Goal: Transaction & Acquisition: Purchase product/service

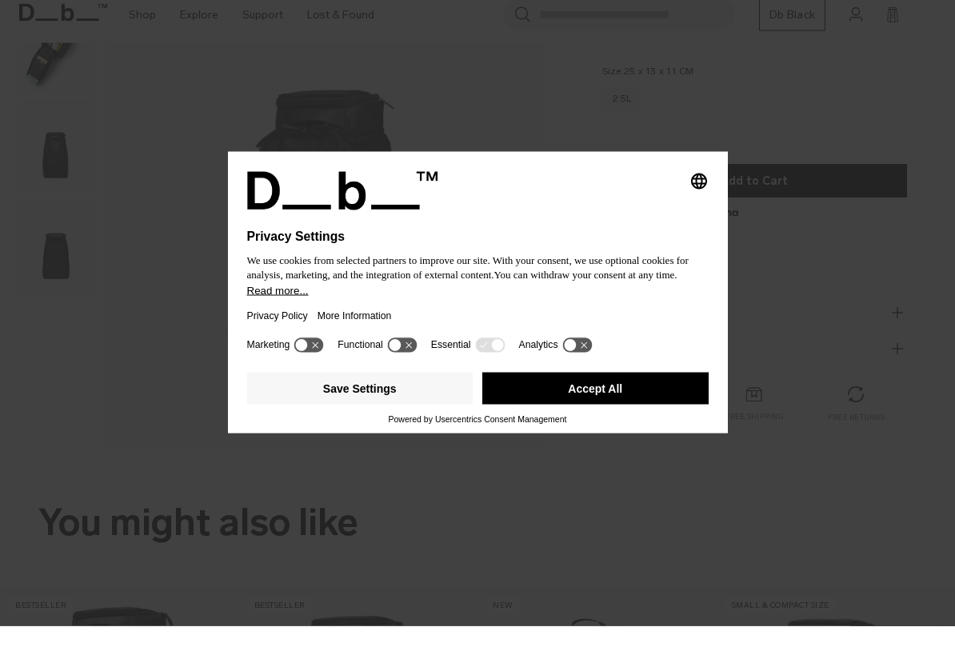
click at [410, 378] on icon at bounding box center [402, 385] width 30 height 15
click at [410, 378] on icon at bounding box center [402, 386] width 32 height 17
click at [348, 414] on button "Save Settings" at bounding box center [360, 430] width 226 height 32
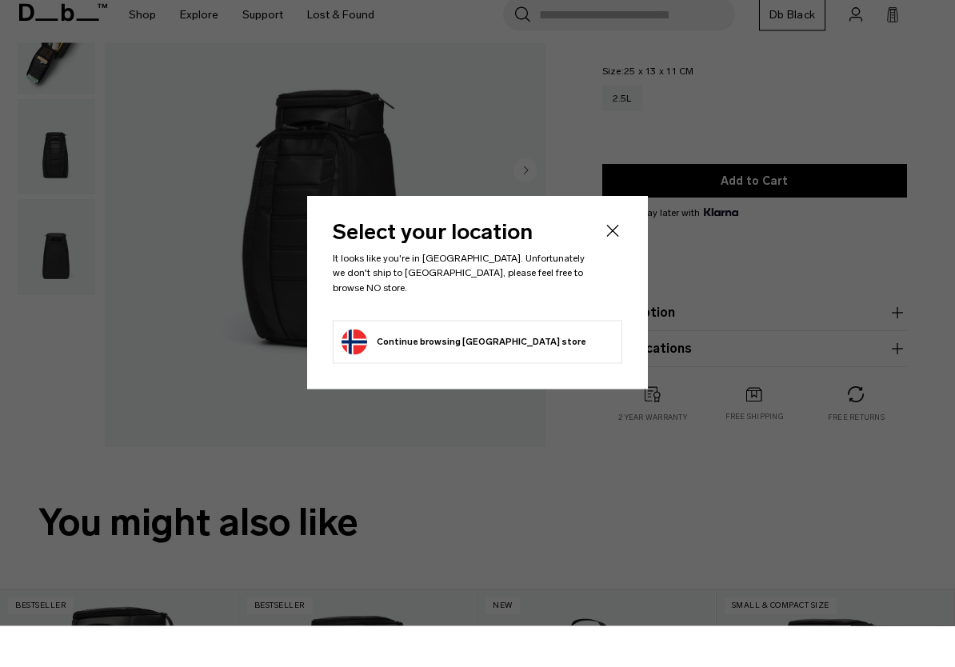
click at [612, 262] on icon "Close" at bounding box center [612, 271] width 19 height 19
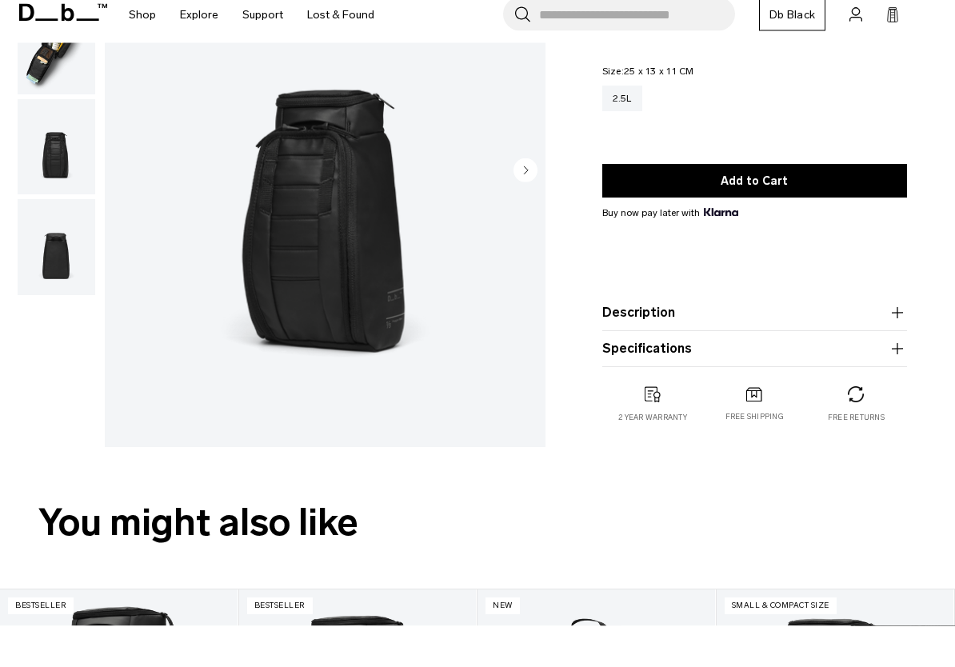
click at [55, 200] on img "button" at bounding box center [57, 189] width 78 height 96
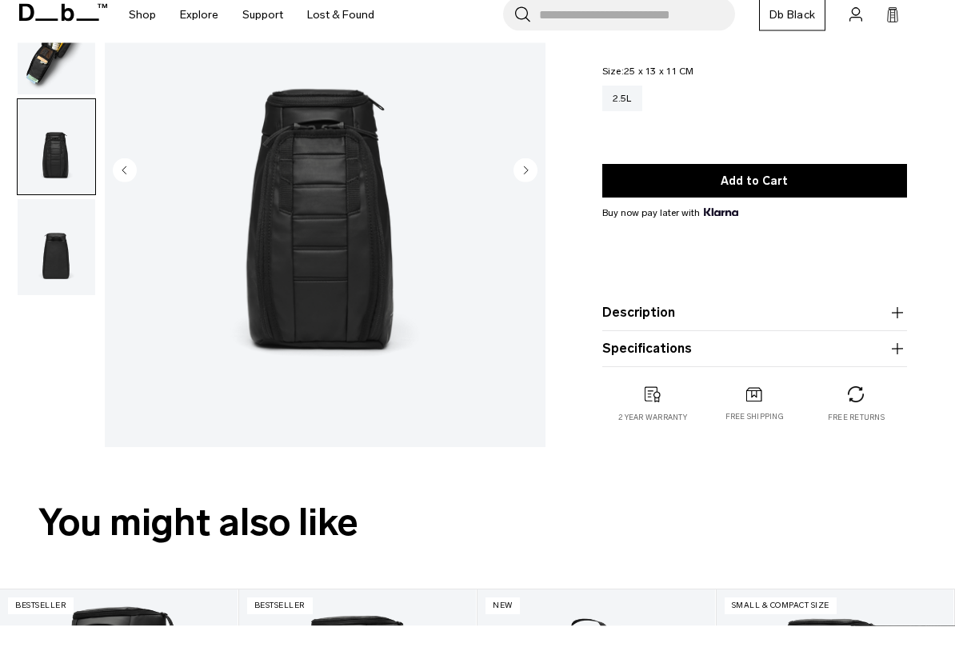
click at [53, 287] on img "button" at bounding box center [57, 289] width 78 height 96
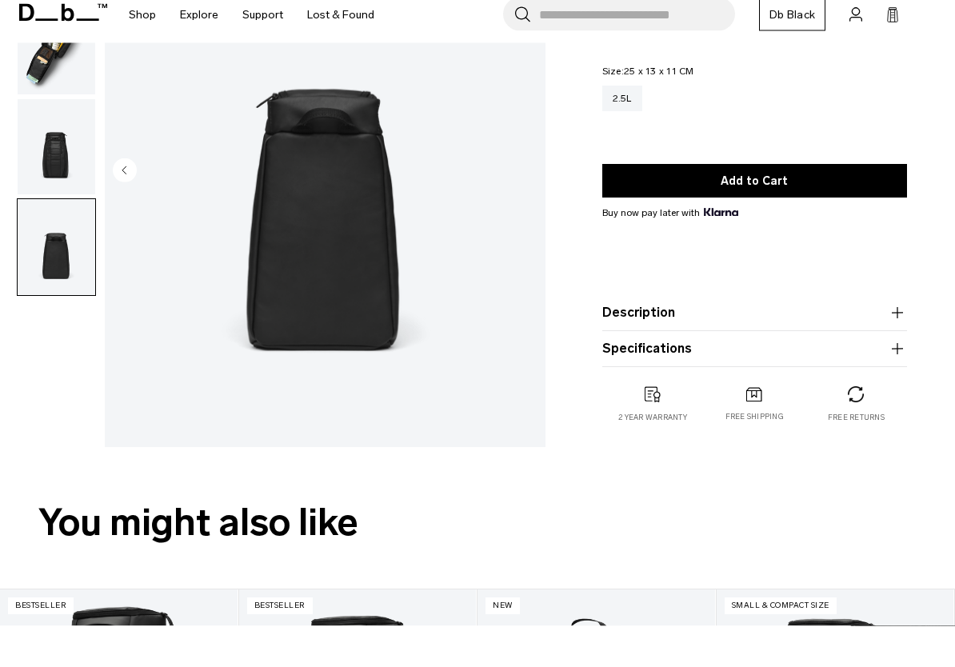
click at [66, 198] on img "button" at bounding box center [57, 189] width 78 height 96
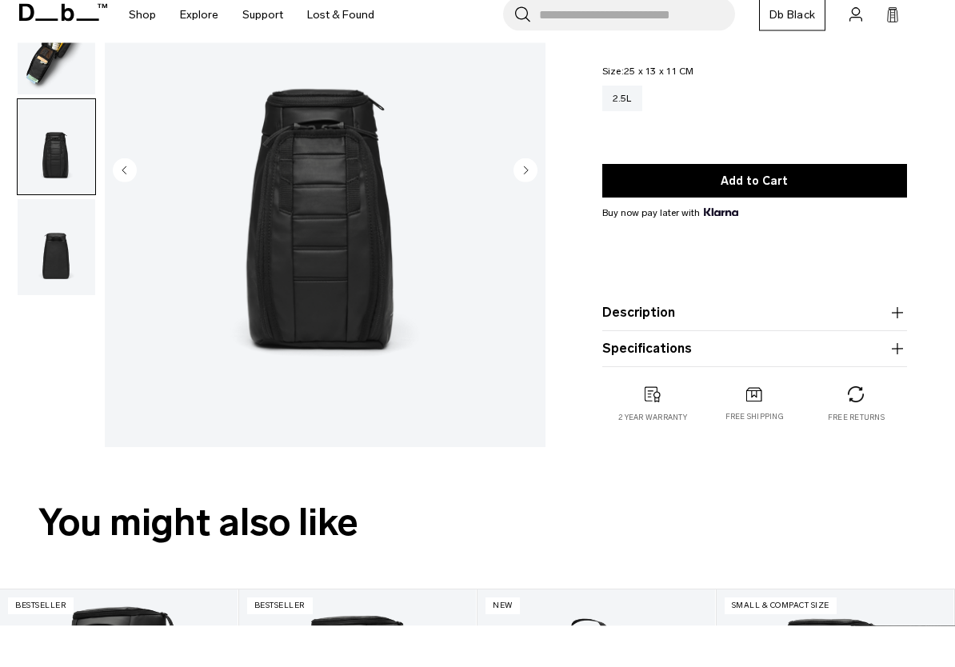
click at [58, 94] on img "button" at bounding box center [57, 88] width 78 height 96
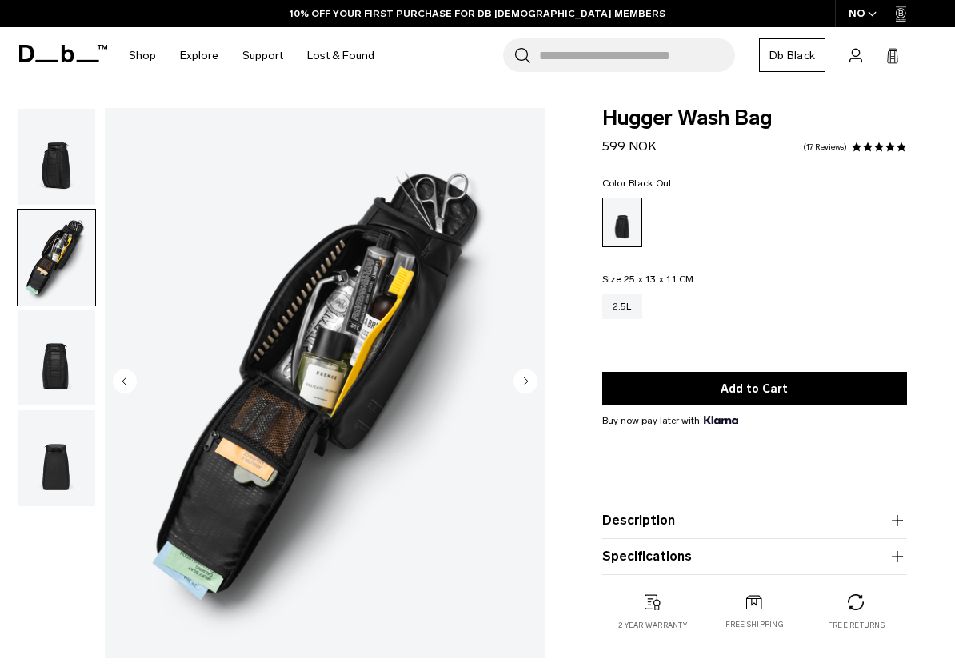
click at [54, 168] on img "button" at bounding box center [57, 157] width 78 height 96
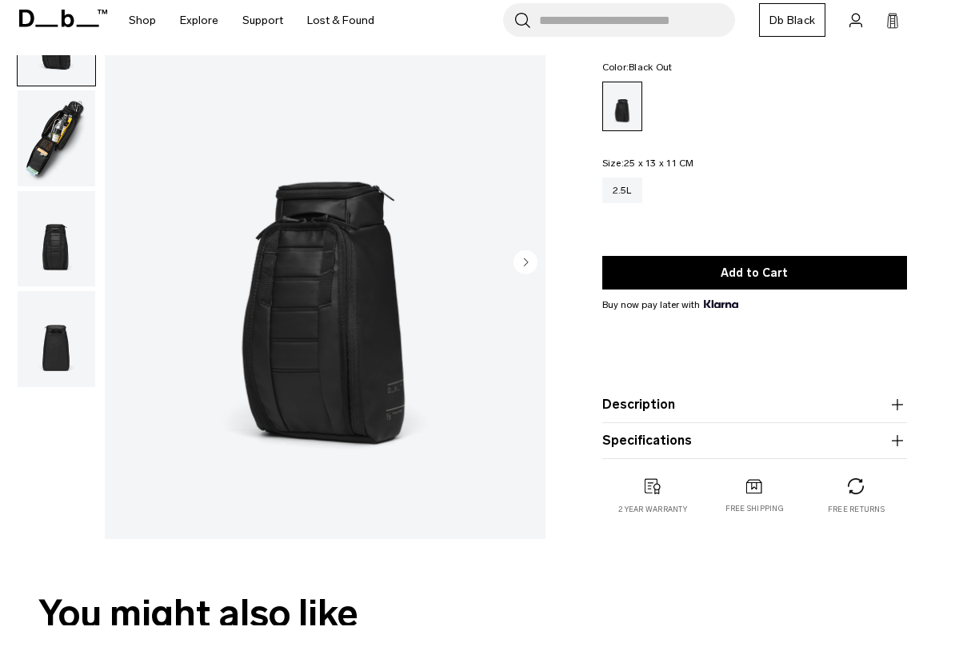
scroll to position [79, 0]
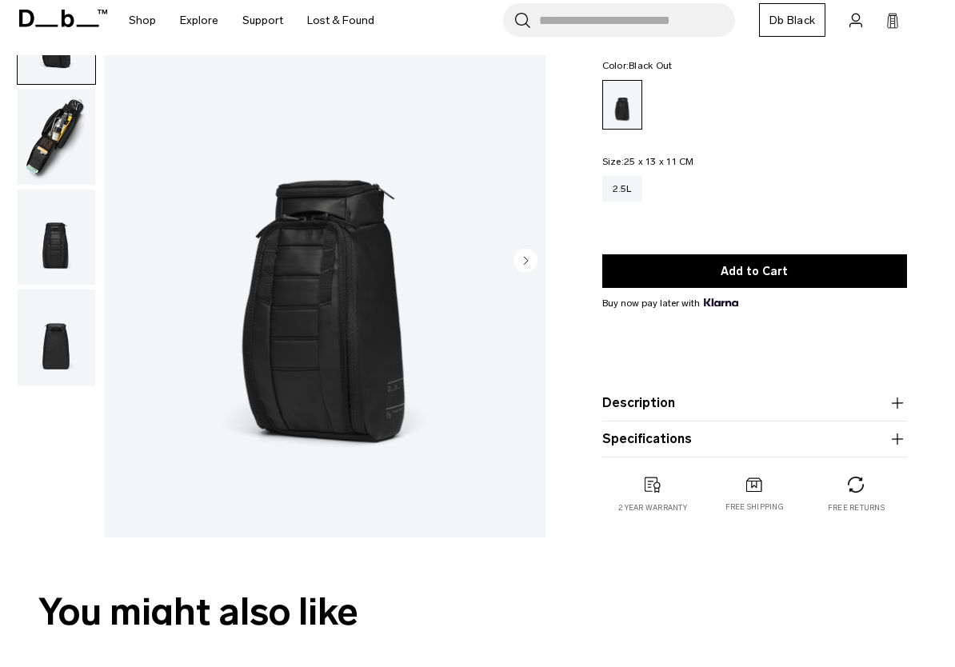
click at [63, 243] on img "button" at bounding box center [57, 279] width 78 height 96
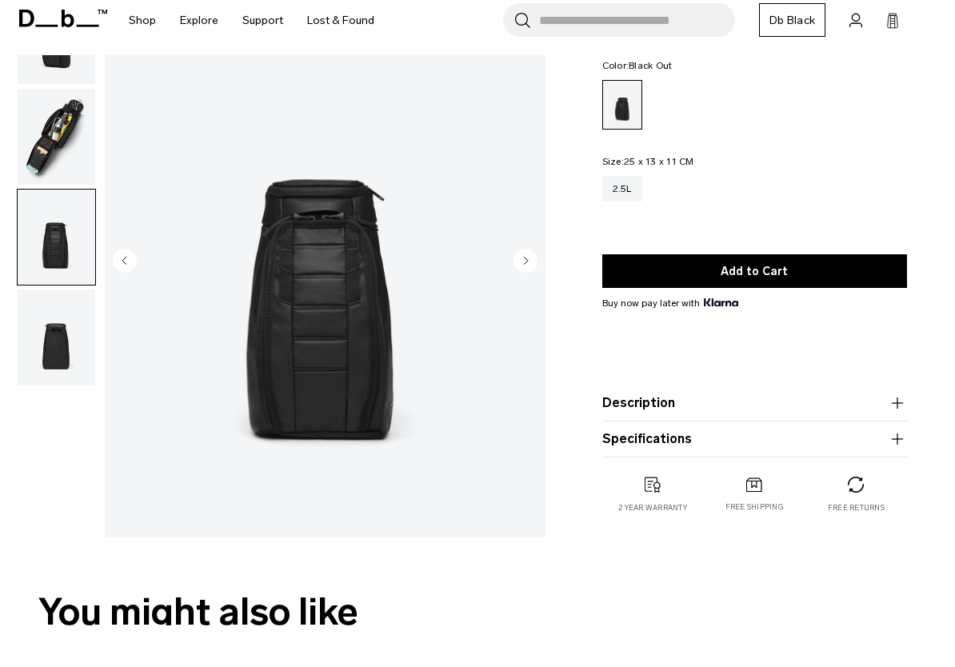
click at [55, 145] on img "button" at bounding box center [57, 178] width 78 height 96
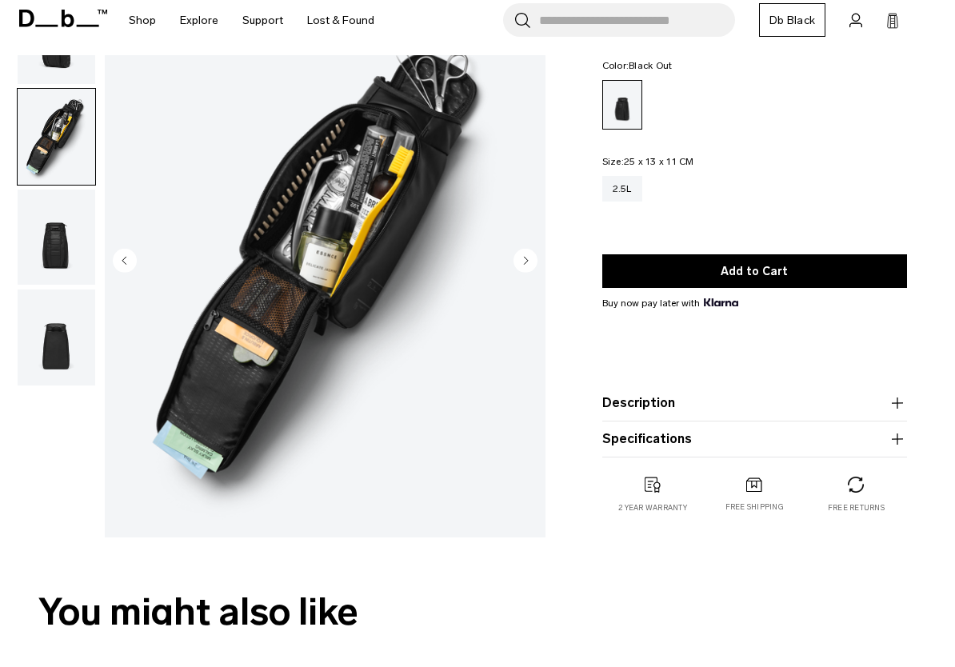
click at [59, 349] on img "button" at bounding box center [57, 379] width 78 height 96
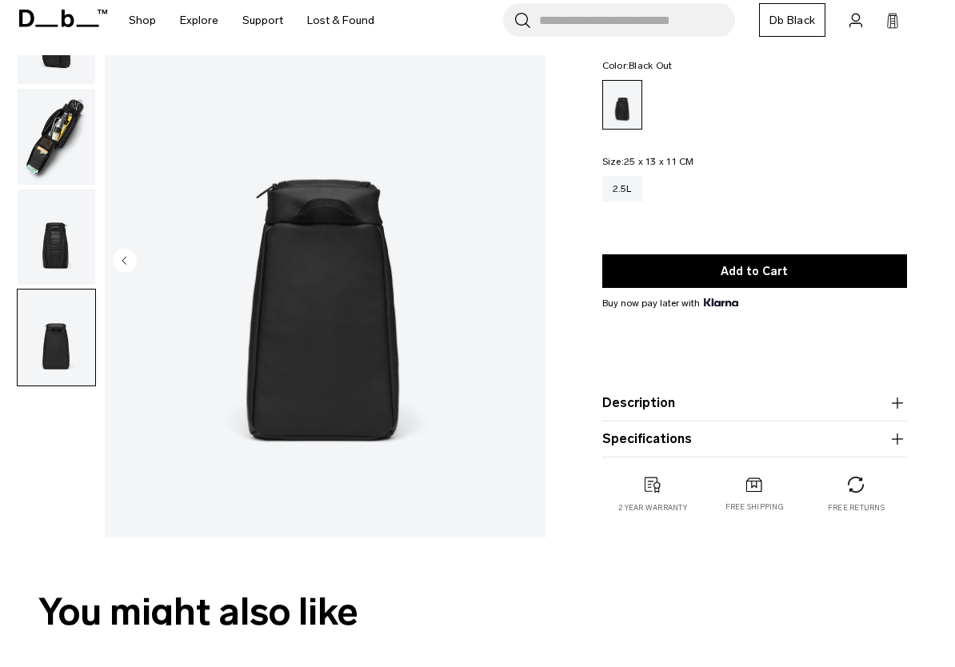
click at [62, 234] on img "button" at bounding box center [57, 279] width 78 height 96
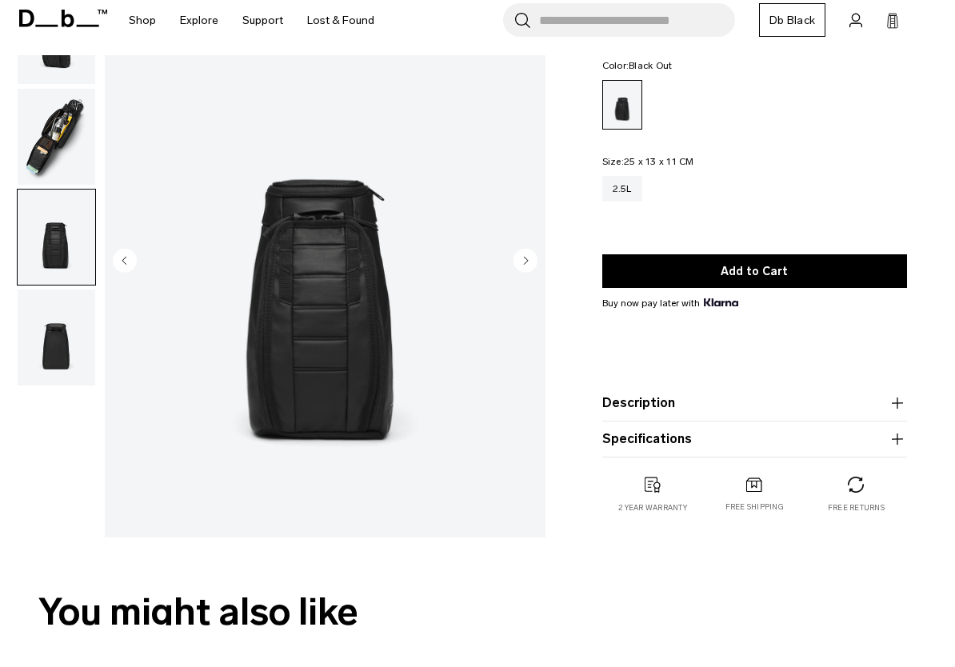
click at [58, 142] on img "button" at bounding box center [57, 178] width 78 height 96
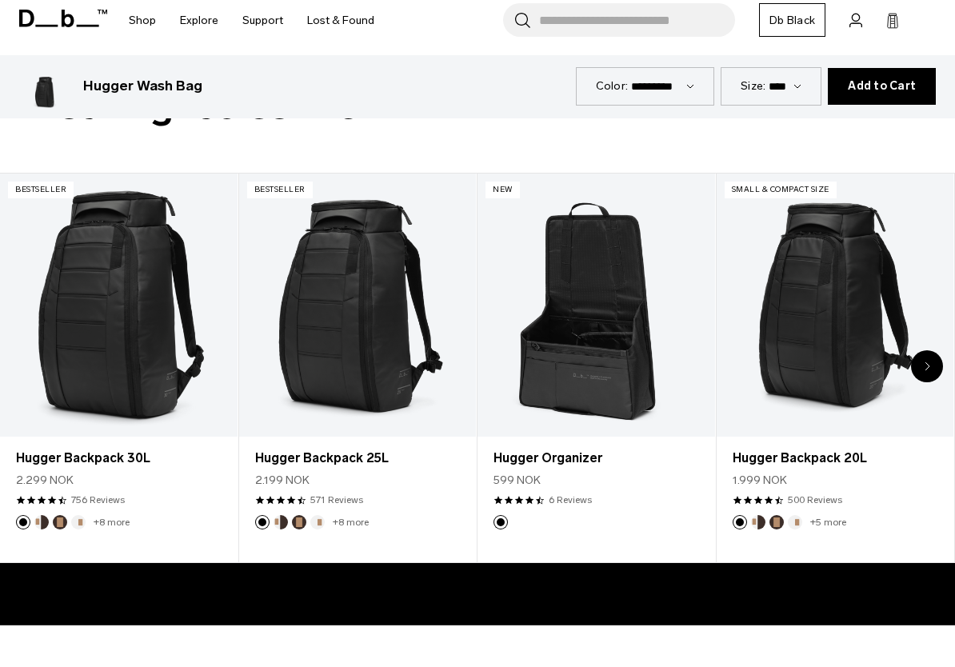
scroll to position [594, 0]
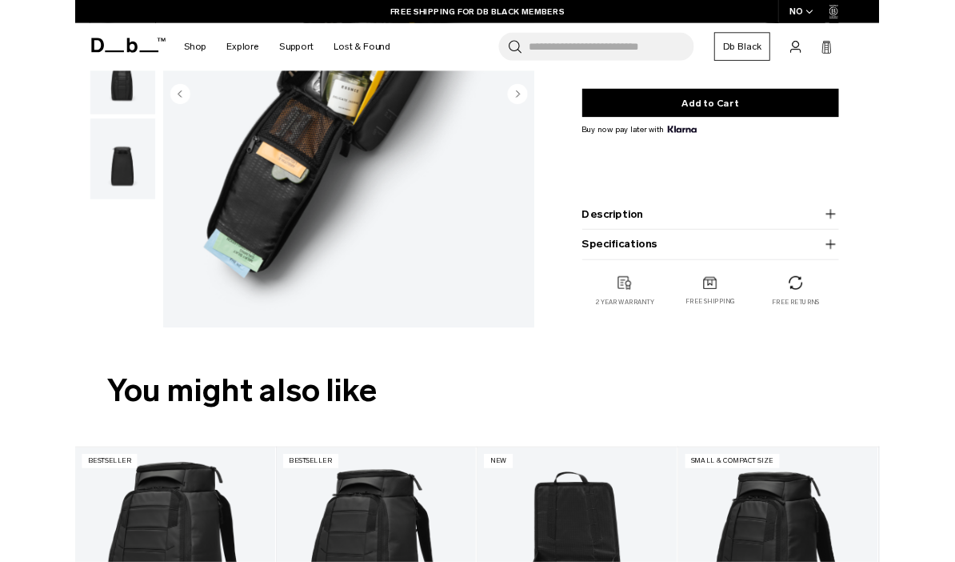
scroll to position [264, 0]
